Goal: Transaction & Acquisition: Subscribe to service/newsletter

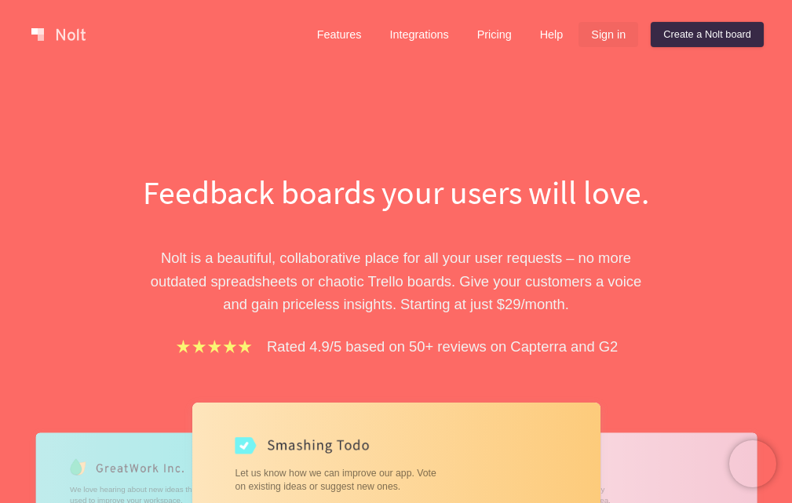
click at [612, 36] on link "Sign in" at bounding box center [609, 34] width 60 height 25
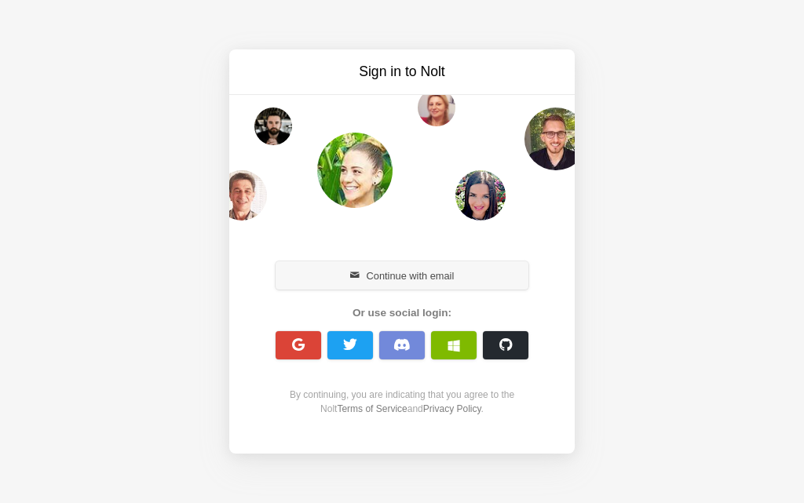
click at [400, 276] on button "Continue with email" at bounding box center [402, 275] width 253 height 28
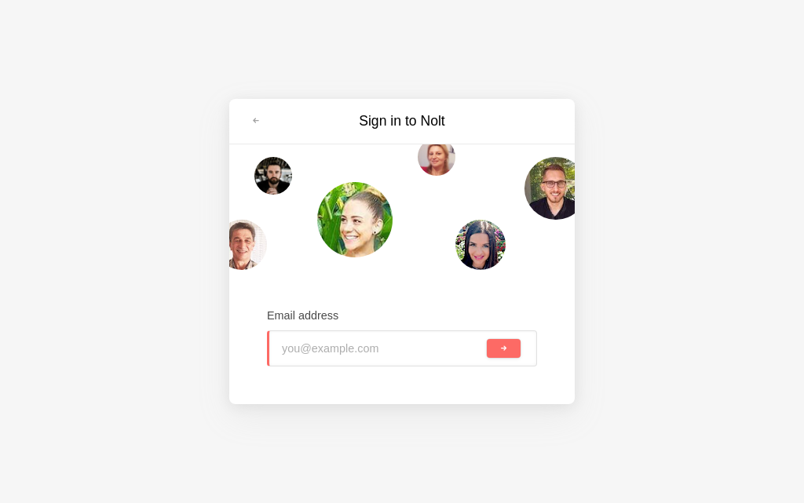
type input "[EMAIL_ADDRESS][DOMAIN_NAME]"
click at [491, 348] on button "submit" at bounding box center [504, 348] width 34 height 19
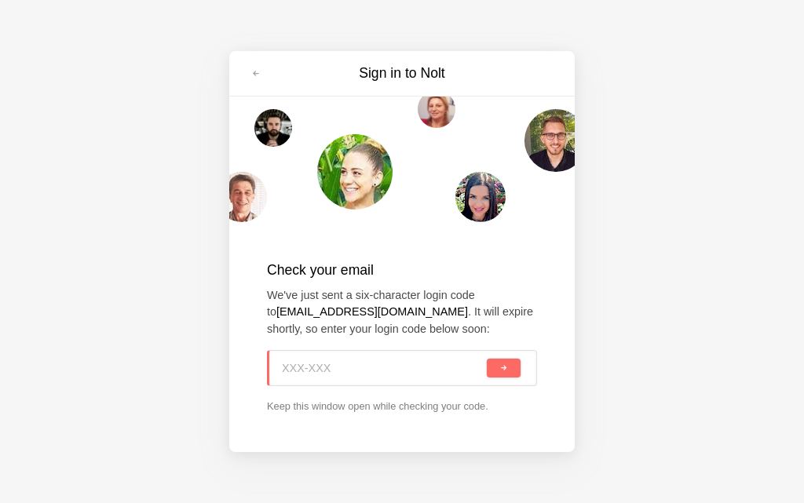
paste input "RX6-D6Z"
type input "RX6-D6Z"
click at [500, 371] on span "submit" at bounding box center [503, 368] width 9 height 9
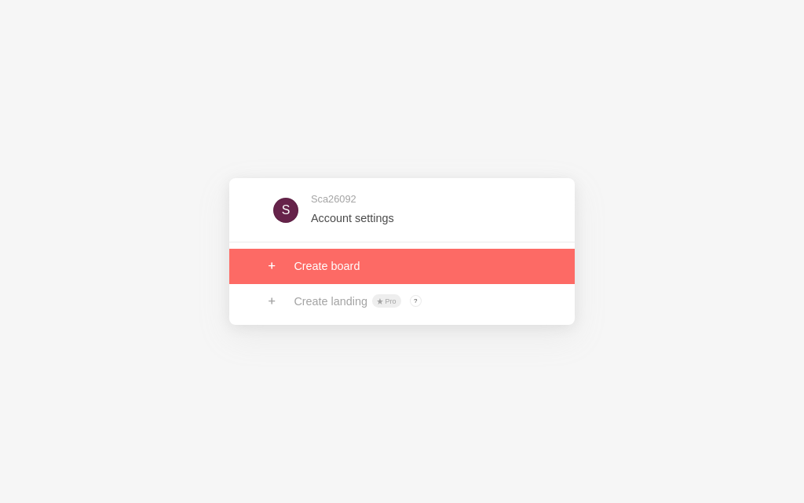
click at [327, 266] on link at bounding box center [401, 266] width 345 height 35
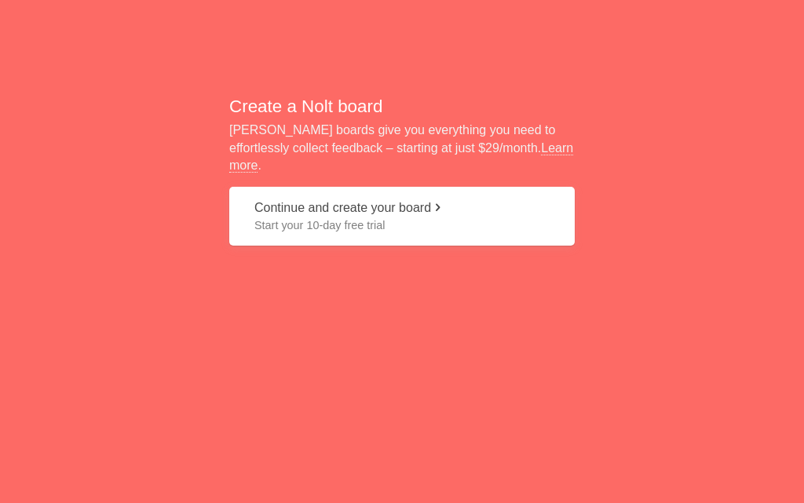
click at [330, 217] on span "Start your 10-day free trial" at bounding box center [401, 225] width 295 height 16
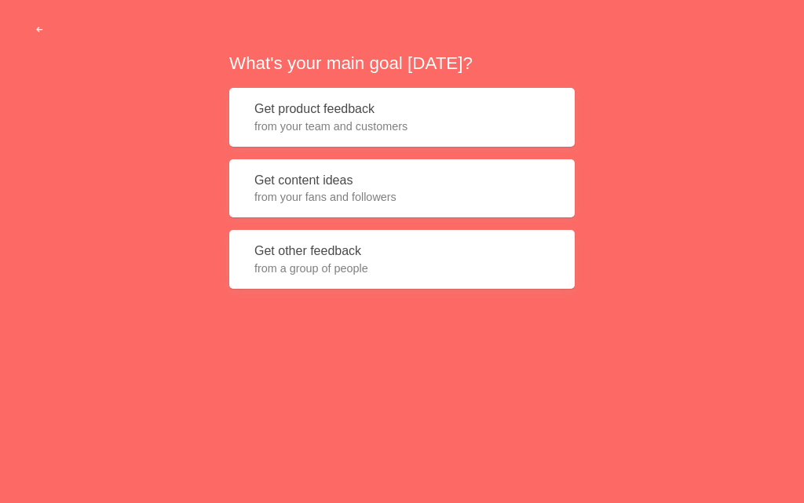
click at [312, 195] on span "from your fans and followers" at bounding box center [401, 197] width 295 height 16
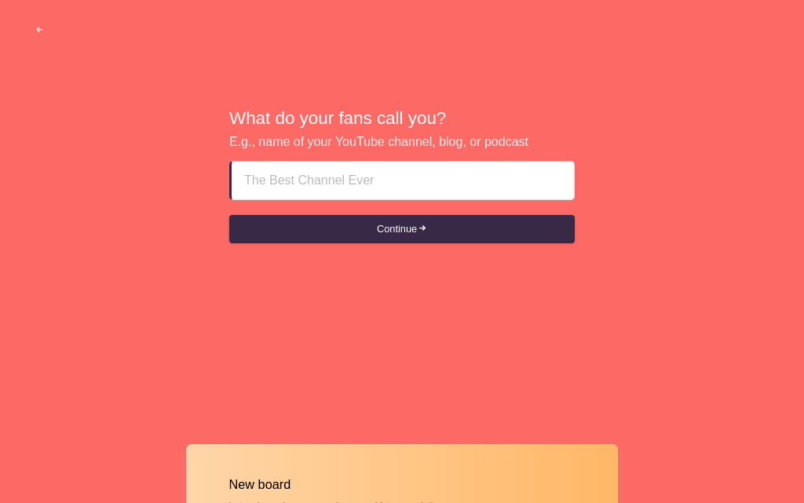
click at [43, 27] on span "button" at bounding box center [40, 30] width 10 height 10
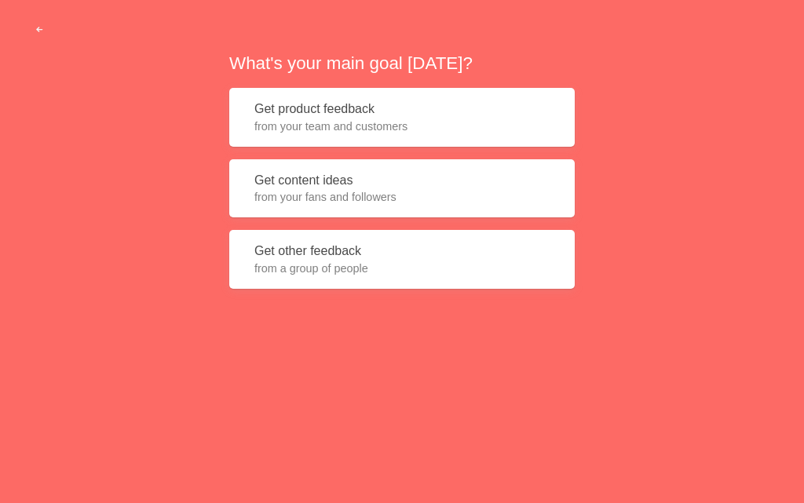
click at [389, 127] on span "from your team and customers" at bounding box center [401, 127] width 295 height 16
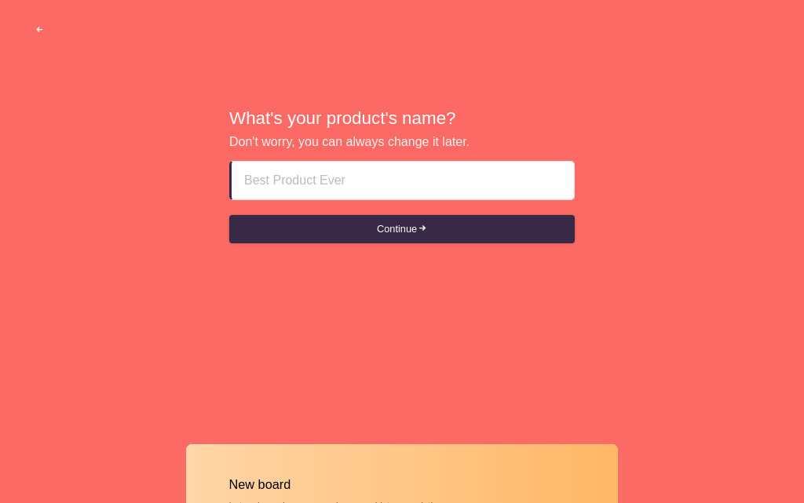
click at [325, 174] on input at bounding box center [402, 181] width 317 height 38
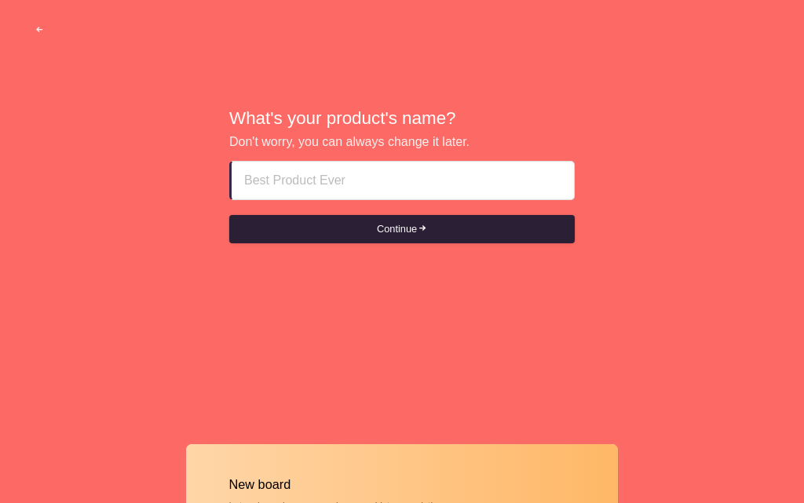
paste input "pakistani call girls Sharjah Rak={{+971569636398 }}="
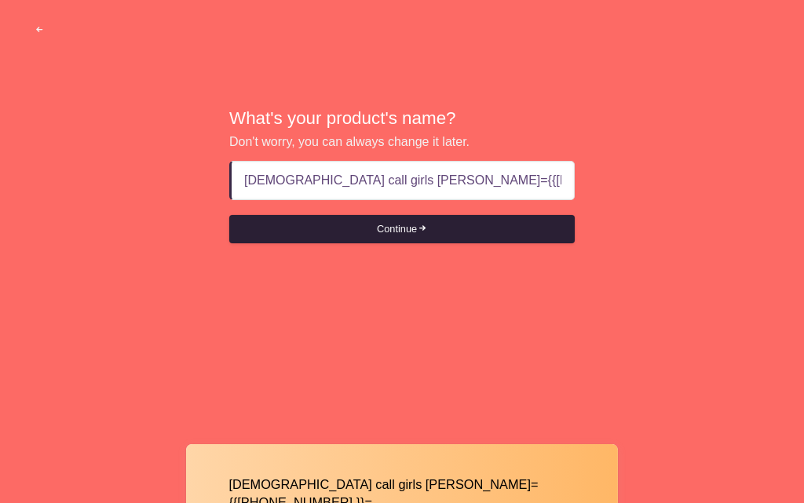
click at [385, 232] on button "Continue" at bounding box center [401, 229] width 345 height 28
click at [403, 236] on button "Continue" at bounding box center [401, 229] width 345 height 28
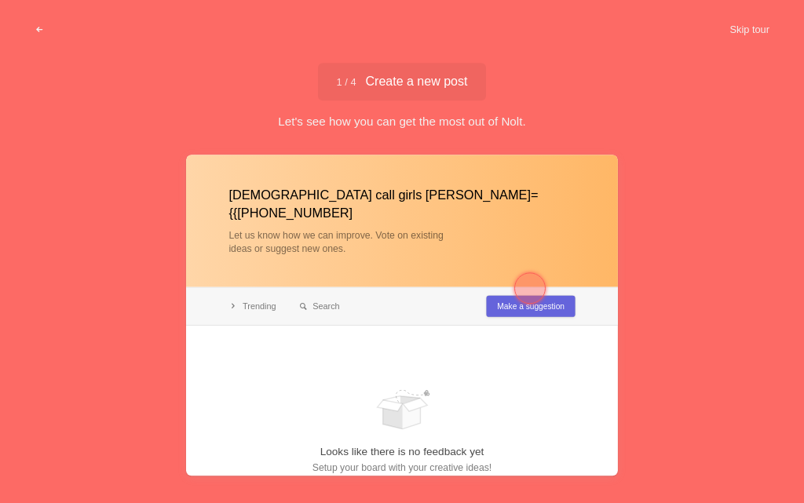
type input "pakistani call girls Sharjah Rak={{+971569636398"
click at [503, 289] on div at bounding box center [530, 288] width 57 height 57
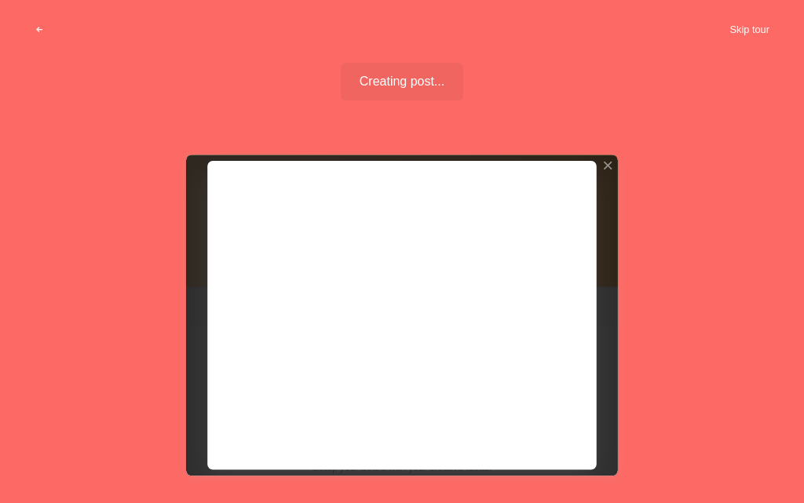
click at [748, 32] on button "Skip tour" at bounding box center [749, 30] width 78 height 28
